Goal: Task Accomplishment & Management: Complete application form

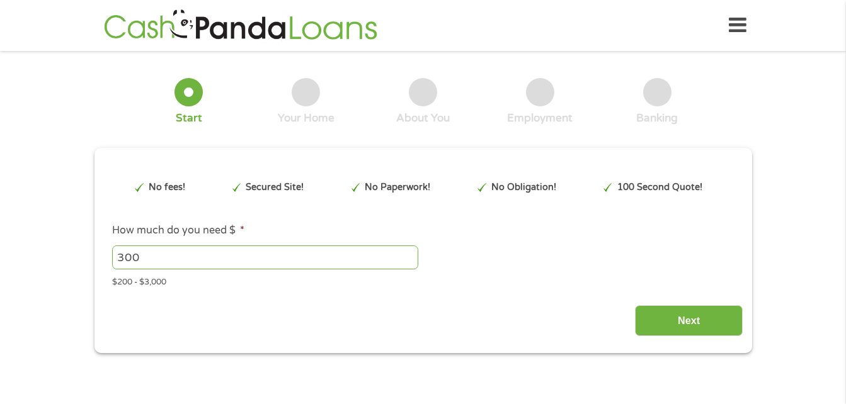
click at [480, 321] on div "Next" at bounding box center [422, 317] width 639 height 40
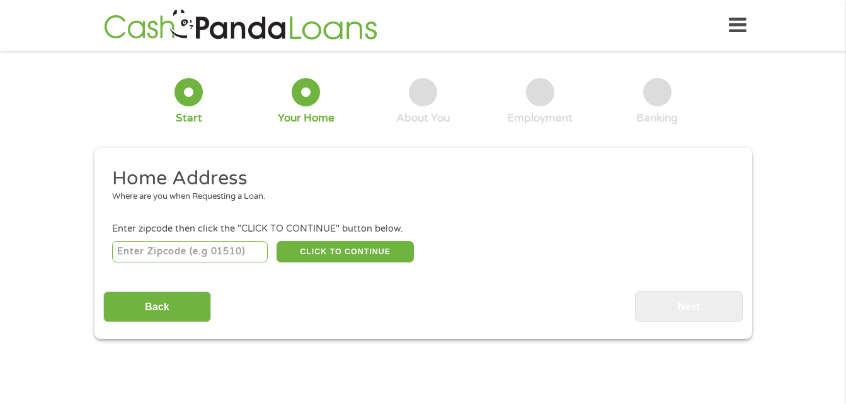
click at [146, 257] on input "number" at bounding box center [190, 251] width 156 height 21
type input "20708"
click at [327, 253] on button "CLICK TO CONTINUE" at bounding box center [344, 251] width 137 height 21
type input "20708"
type input "Laurel"
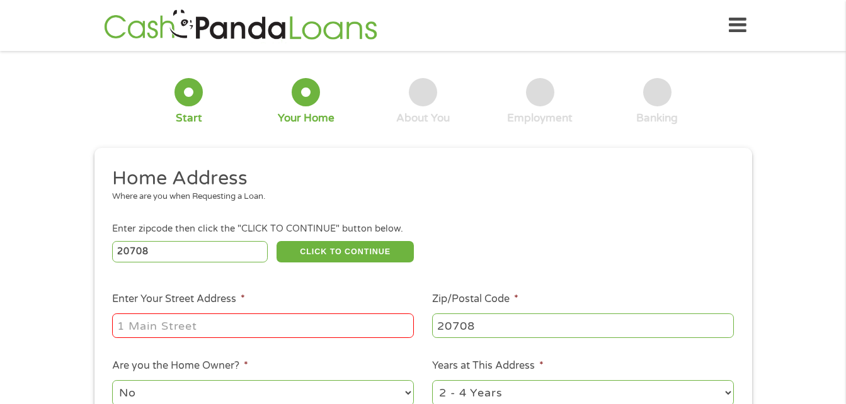
click at [130, 328] on input "Enter Your Street Address *" at bounding box center [263, 326] width 302 height 24
type input "[STREET_ADDRESS][PERSON_NAME]"
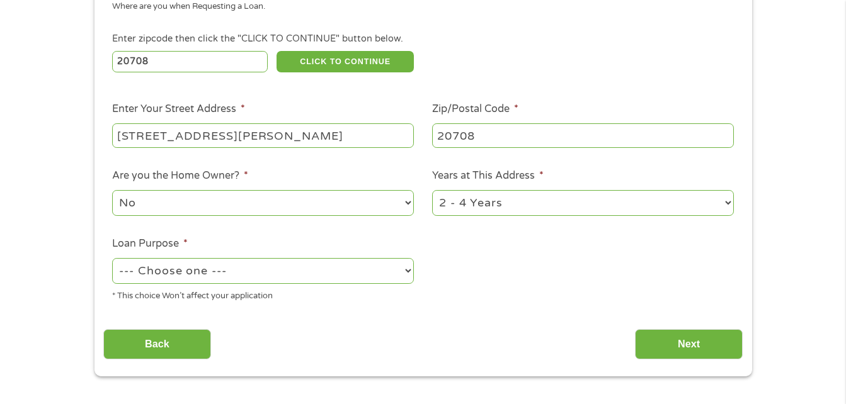
scroll to position [191, 0]
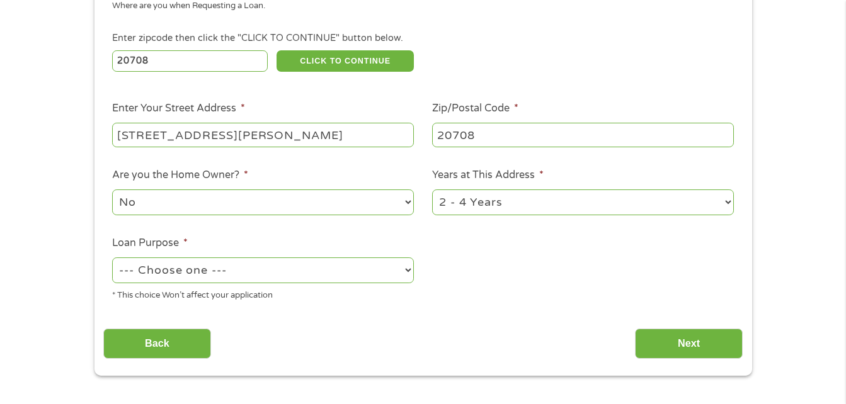
click at [406, 208] on select "No Yes" at bounding box center [263, 203] width 302 height 26
select select "yes"
click at [112, 190] on select "No Yes" at bounding box center [263, 203] width 302 height 26
click at [582, 207] on select "1 Year or less 1 - 2 Years 2 - 4 Years Over 4 Years" at bounding box center [583, 203] width 302 height 26
select select "60months"
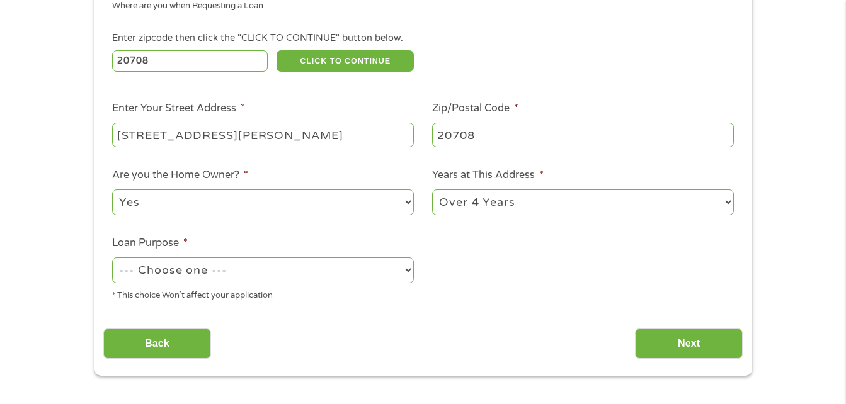
click at [432, 190] on select "1 Year or less 1 - 2 Years 2 - 4 Years Over 4 Years" at bounding box center [583, 203] width 302 height 26
click at [395, 270] on select "--- Choose one --- Pay Bills Debt Consolidation Home Improvement Major Purchase…" at bounding box center [263, 271] width 302 height 26
click at [112, 258] on select "--- Choose one --- Pay Bills Debt Consolidation Home Improvement Major Purchase…" at bounding box center [263, 271] width 302 height 26
click at [252, 266] on select "--- Choose one --- Pay Bills Debt Consolidation Home Improvement Major Purchase…" at bounding box center [263, 271] width 302 height 26
select select "other"
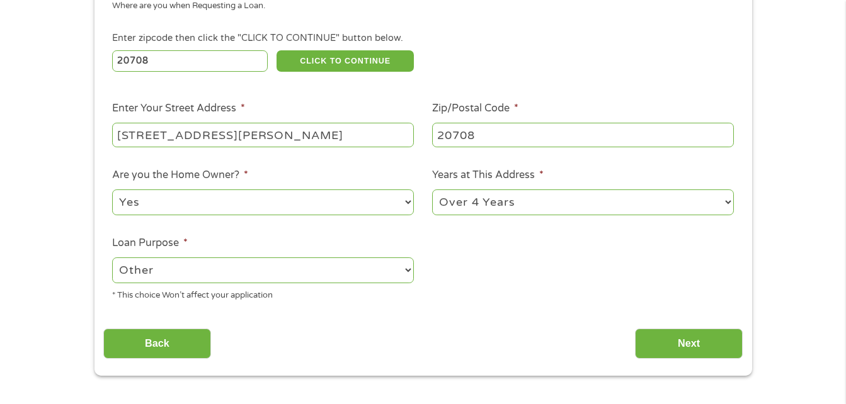
click at [112, 258] on select "--- Choose one --- Pay Bills Debt Consolidation Home Improvement Major Purchase…" at bounding box center [263, 271] width 302 height 26
click at [696, 345] on input "Next" at bounding box center [689, 344] width 108 height 31
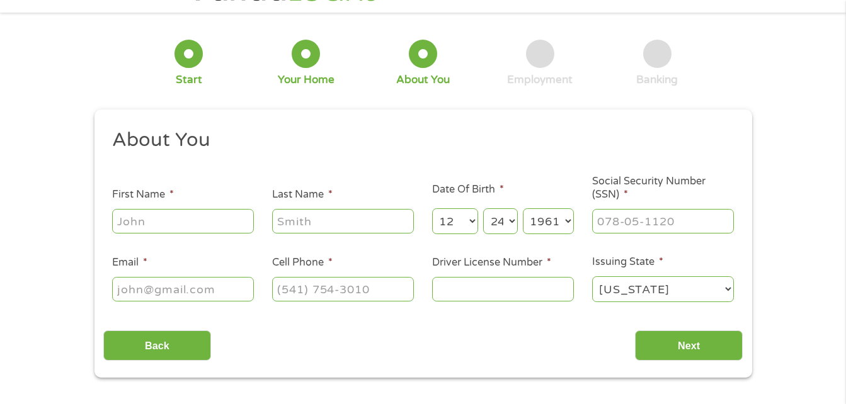
scroll to position [0, 0]
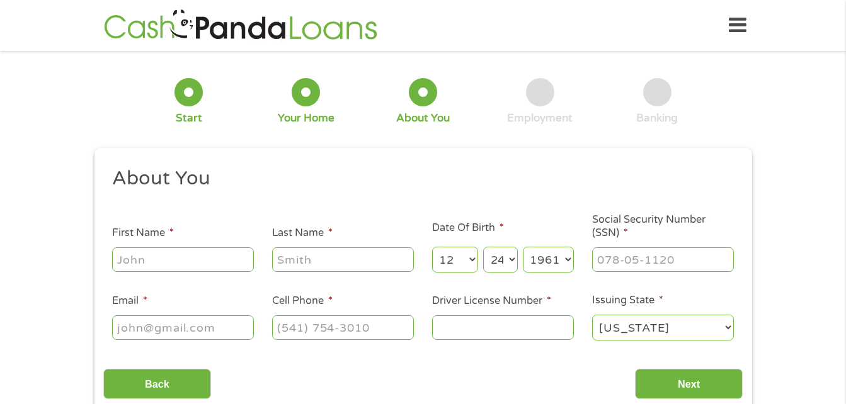
click at [223, 255] on input "First Name *" at bounding box center [183, 259] width 142 height 24
type input "[PERSON_NAME]"
type input "[EMAIL_ADDRESS][DOMAIN_NAME]"
type input "2403930072"
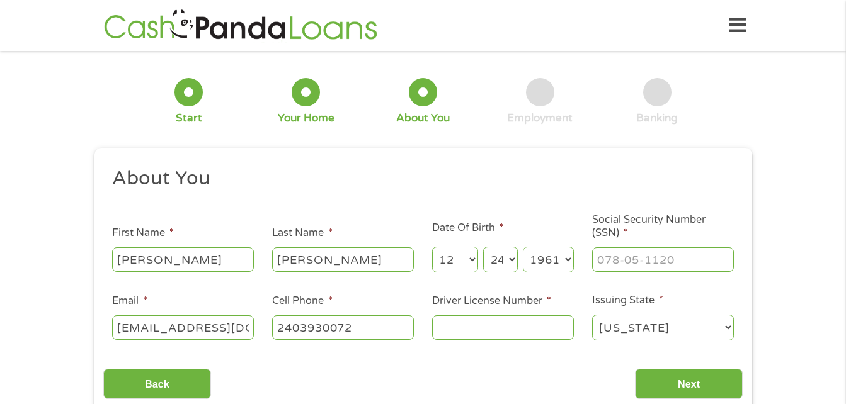
select select "[US_STATE]"
type input "[PHONE_NUMBER]"
click at [521, 322] on input "Driver License Number *" at bounding box center [503, 327] width 142 height 24
type input "MD 12067067970"
click at [729, 320] on select "[US_STATE] [US_STATE] [US_STATE] [US_STATE] [US_STATE] [US_STATE] [US_STATE] [U…" at bounding box center [663, 328] width 142 height 26
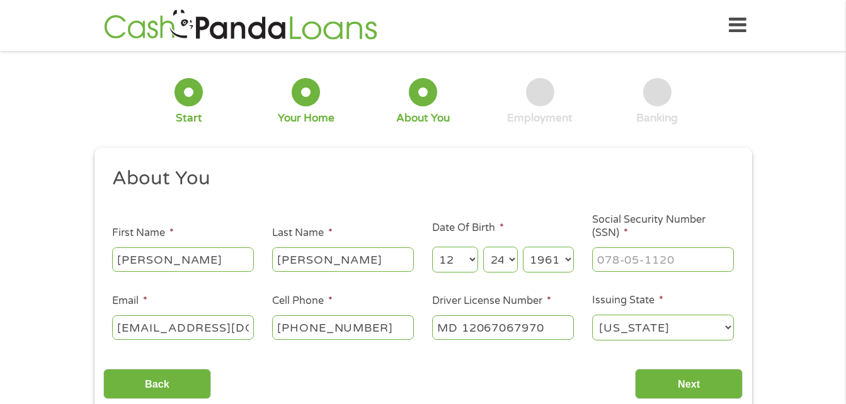
select select "[US_STATE]"
click at [592, 315] on select "[US_STATE] [US_STATE] [US_STATE] [US_STATE] [US_STATE] [US_STATE] [US_STATE] [U…" at bounding box center [663, 328] width 142 height 26
click at [705, 380] on input "Next" at bounding box center [689, 384] width 108 height 31
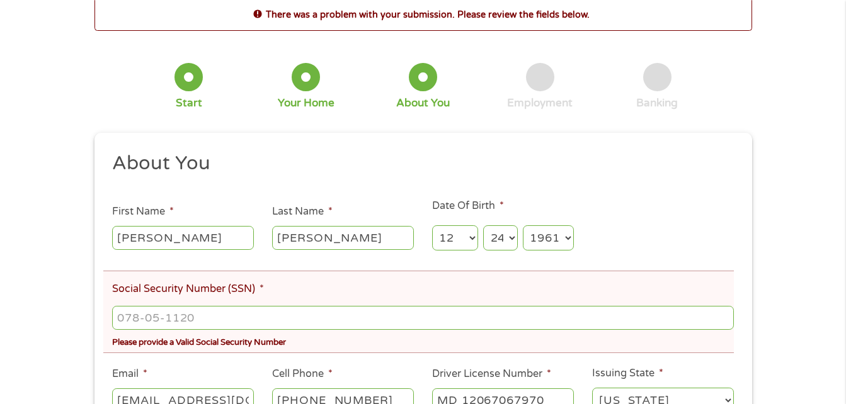
scroll to position [65, 0]
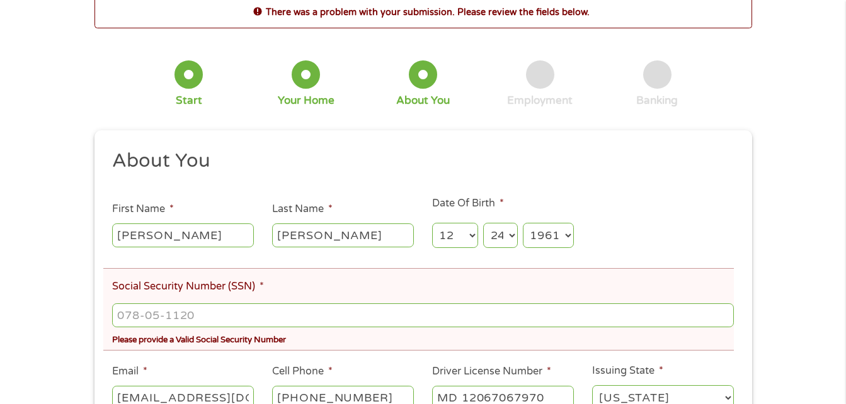
click at [472, 319] on input "Social Security Number (SSN) *" at bounding box center [422, 316] width 621 height 24
type input "219-82-7641"
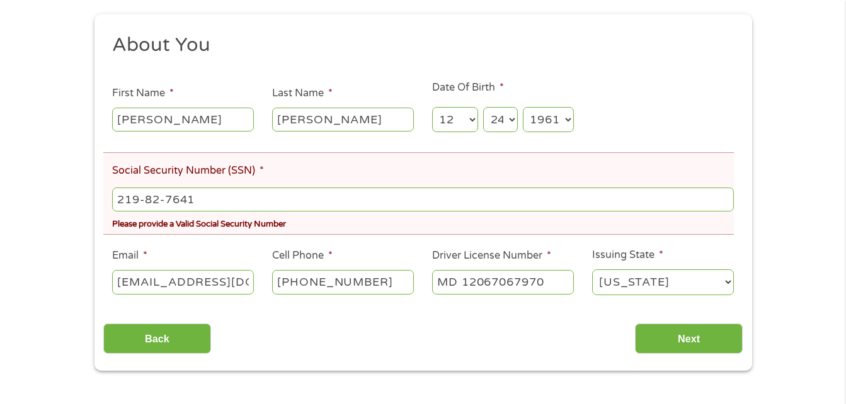
scroll to position [181, 0]
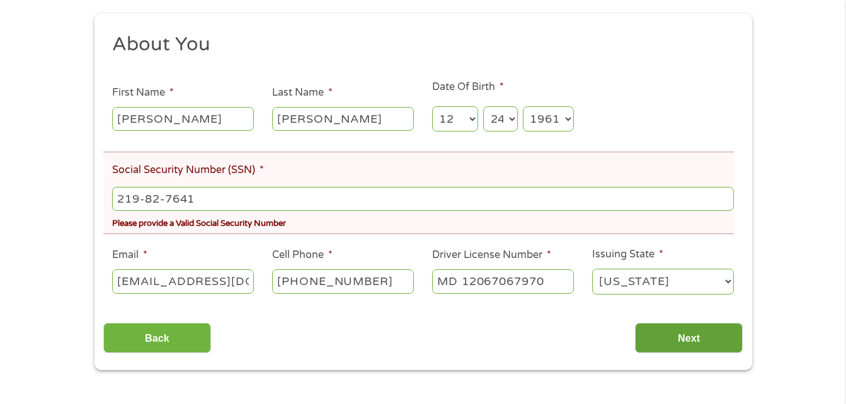
click at [715, 332] on input "Next" at bounding box center [689, 338] width 108 height 31
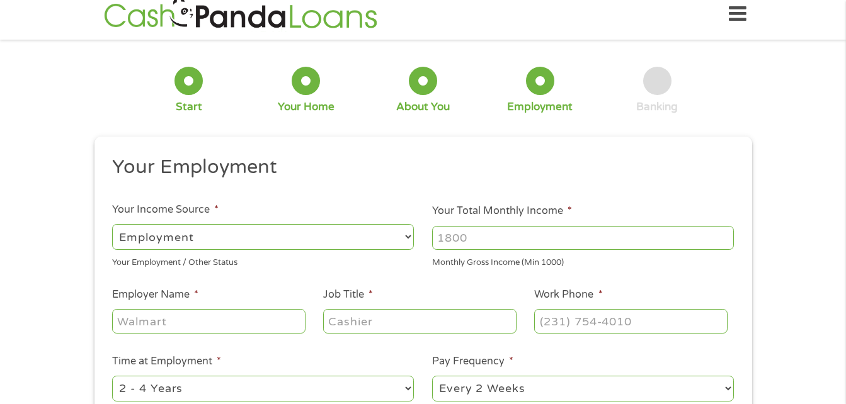
scroll to position [0, 0]
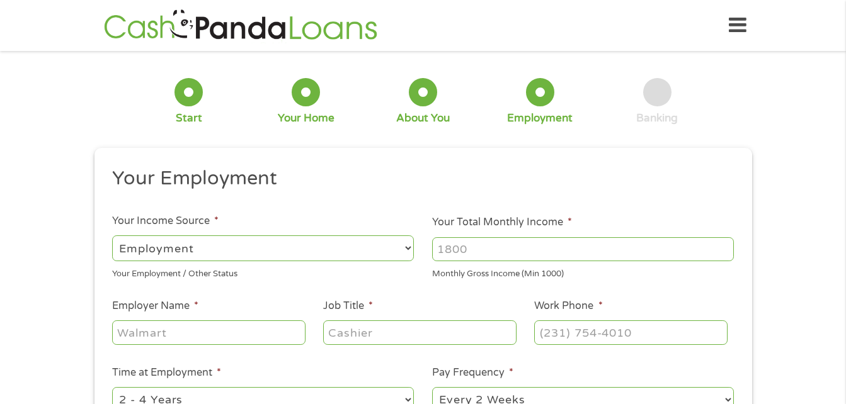
click at [531, 254] on input "Your Total Monthly Income *" at bounding box center [583, 249] width 302 height 24
type input "1883"
click at [261, 334] on input "Employer Name *" at bounding box center [208, 333] width 193 height 24
type input "Lincoln Finacial Group"
click at [454, 332] on input "Job Title *" at bounding box center [419, 333] width 193 height 24
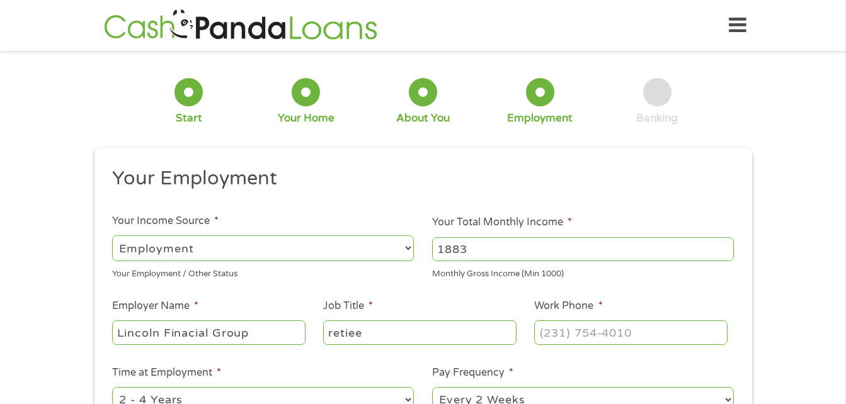
type input "retiee"
click at [586, 329] on input "Work Phone *" at bounding box center [630, 333] width 193 height 24
type input "[PHONE_NUMBER]"
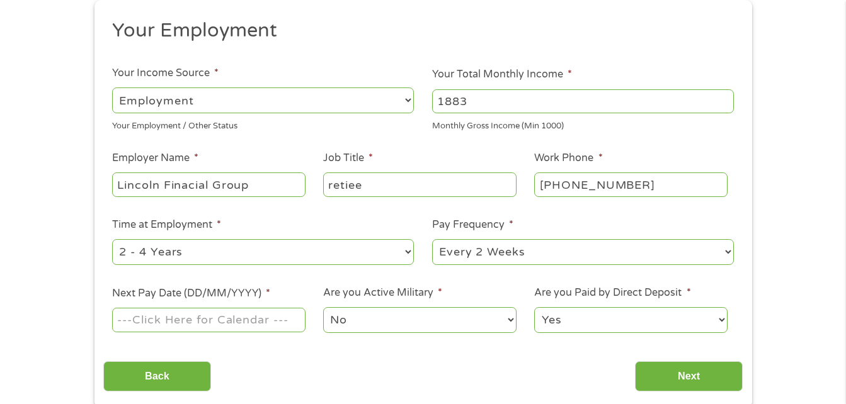
scroll to position [149, 0]
click at [571, 249] on select "--- Choose one --- Every 2 Weeks Every Week Monthly Semi-Monthly" at bounding box center [583, 252] width 302 height 26
select select "monthly"
click at [432, 239] on select "--- Choose one --- Every 2 Weeks Every Week Monthly Semi-Monthly" at bounding box center [583, 252] width 302 height 26
click at [280, 314] on input "Next Pay Date (DD/MM/YYYY) *" at bounding box center [208, 319] width 193 height 24
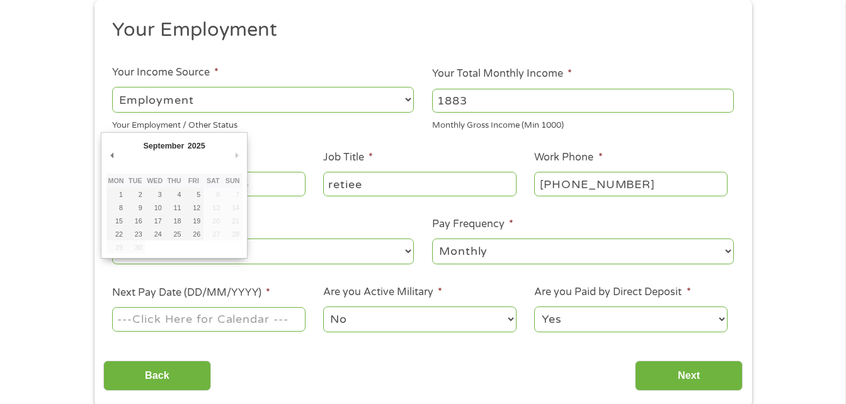
type input "[DATE]"
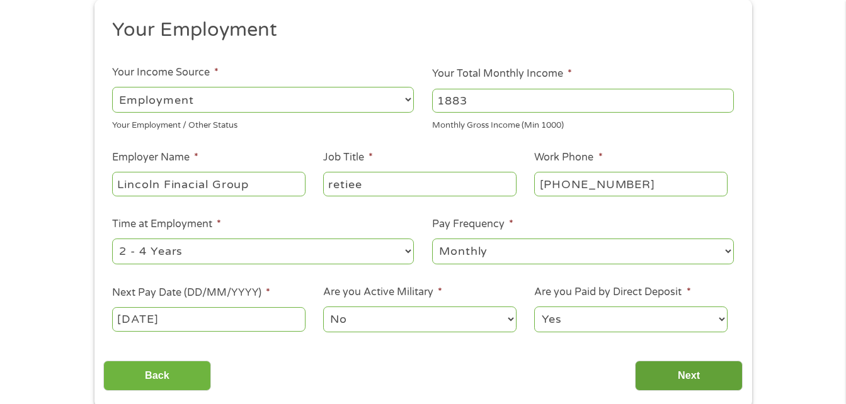
click at [672, 378] on input "Next" at bounding box center [689, 376] width 108 height 31
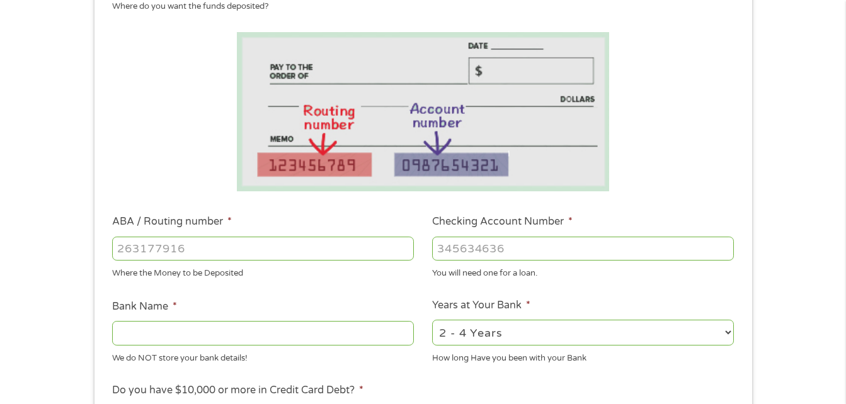
scroll to position [194, 0]
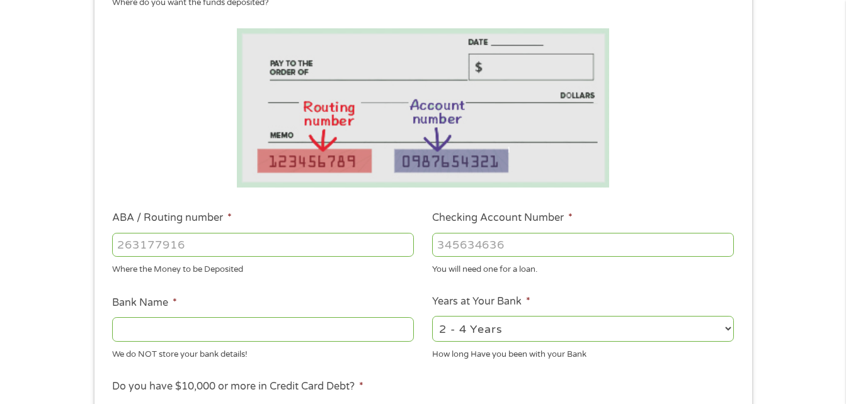
click at [297, 245] on input "ABA / Routing number *" at bounding box center [263, 245] width 302 height 24
type input "103100195"
type input "CENTRAL NATIONAL BANK TRUST"
type input "103100195"
click at [564, 254] on input "Checking Account Number *" at bounding box center [583, 245] width 302 height 24
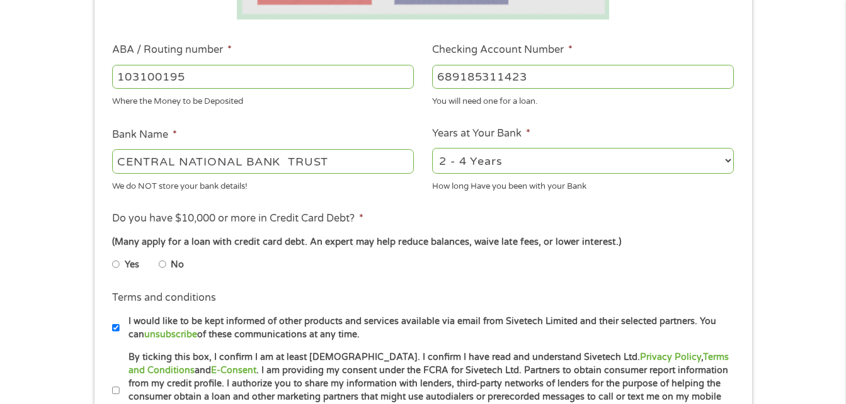
scroll to position [363, 0]
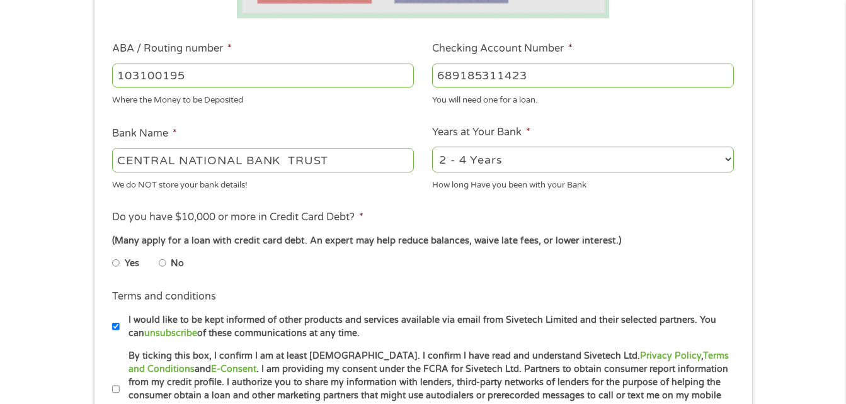
type input "689185311423"
click at [163, 262] on input "No" at bounding box center [163, 263] width 8 height 20
radio input "true"
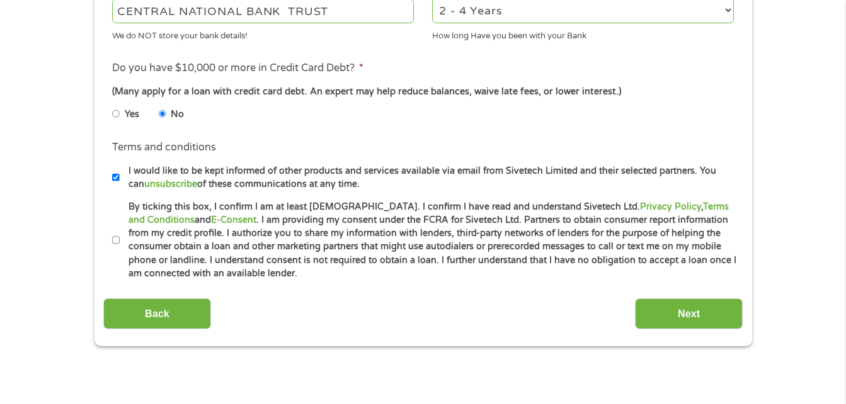
scroll to position [528, 0]
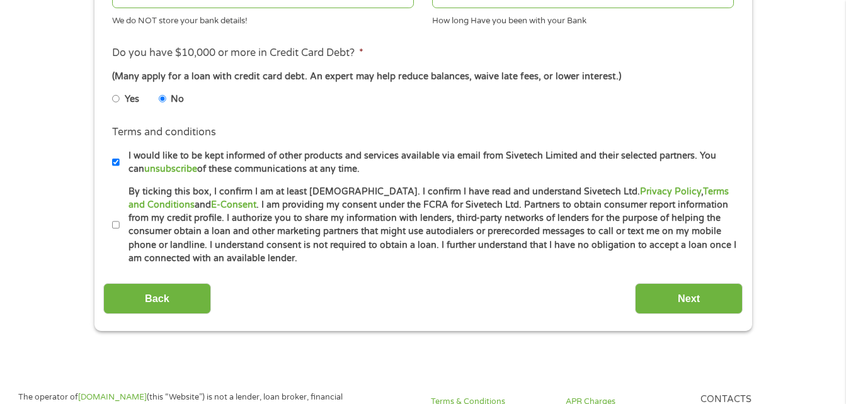
click at [116, 228] on input "By ticking this box, I confirm I am at least [DEMOGRAPHIC_DATA]. I confirm I ha…" at bounding box center [116, 225] width 8 height 20
checkbox input "true"
click at [714, 307] on input "Next" at bounding box center [689, 298] width 108 height 31
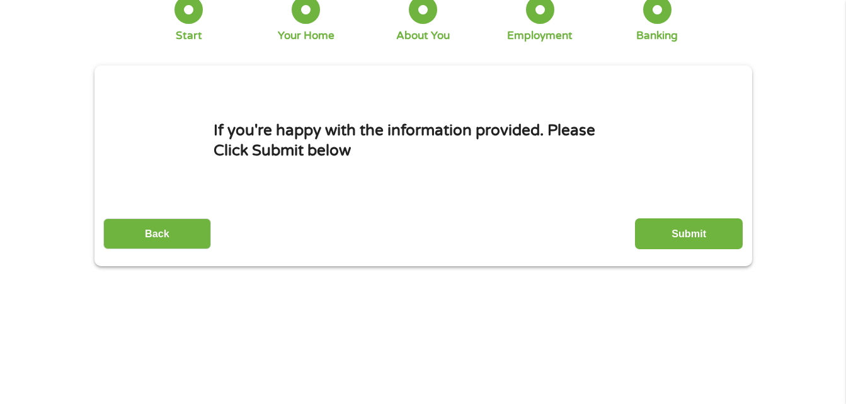
scroll to position [0, 0]
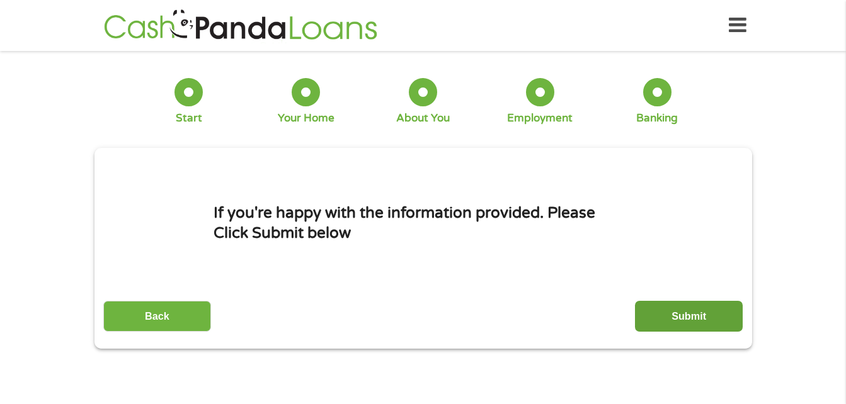
click at [652, 305] on input "Submit" at bounding box center [689, 316] width 108 height 31
